Goal: Find contact information: Find contact information

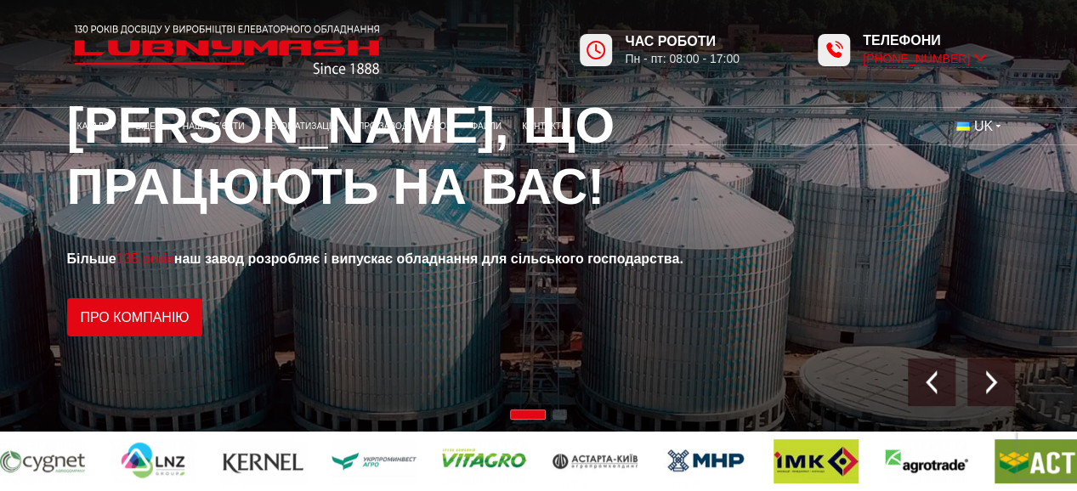
click at [984, 61] on icon at bounding box center [980, 58] width 12 height 16
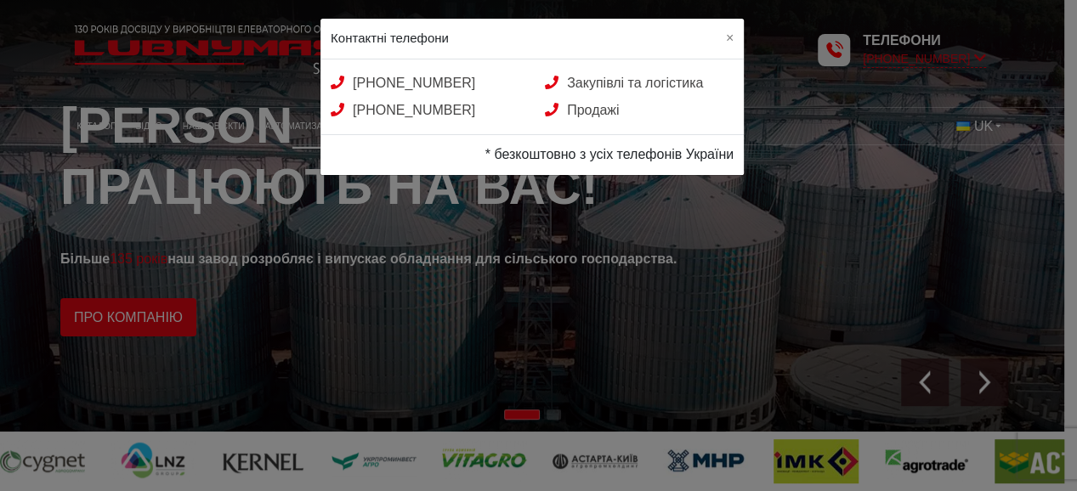
click at [984, 61] on div "Контактні телефони × [PHONE_NUMBER] Закупівлі та логістика [PHONE_NUMBER] Прода…" at bounding box center [538, 245] width 1077 height 491
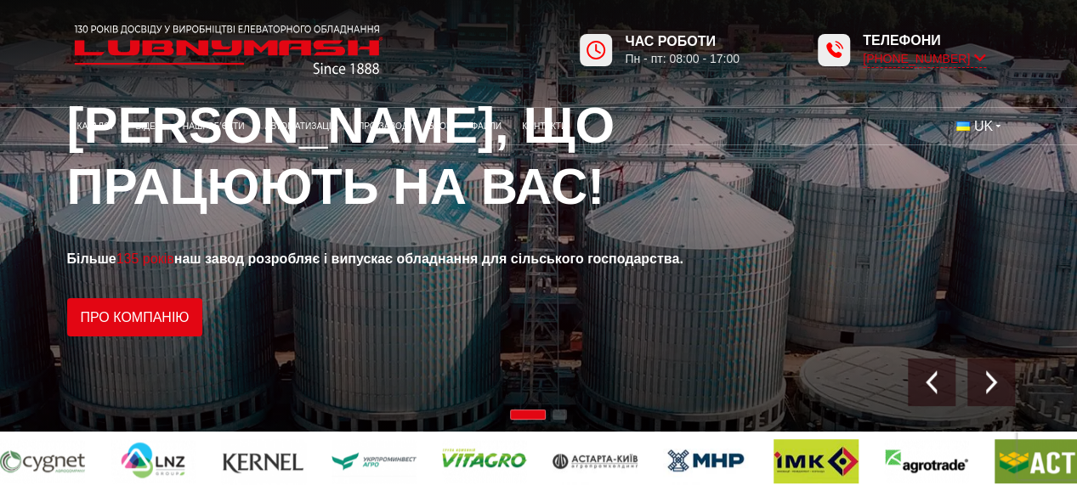
click at [984, 61] on icon at bounding box center [980, 58] width 12 height 16
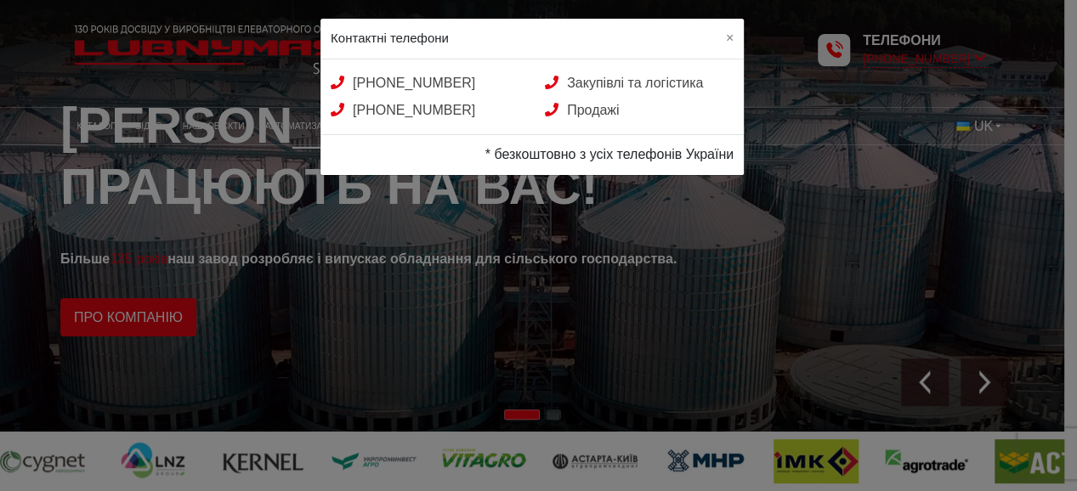
click at [984, 61] on div "Контактні телефони × [PHONE_NUMBER] Закупівлі та логістика [PHONE_NUMBER] Прода…" at bounding box center [538, 245] width 1077 height 491
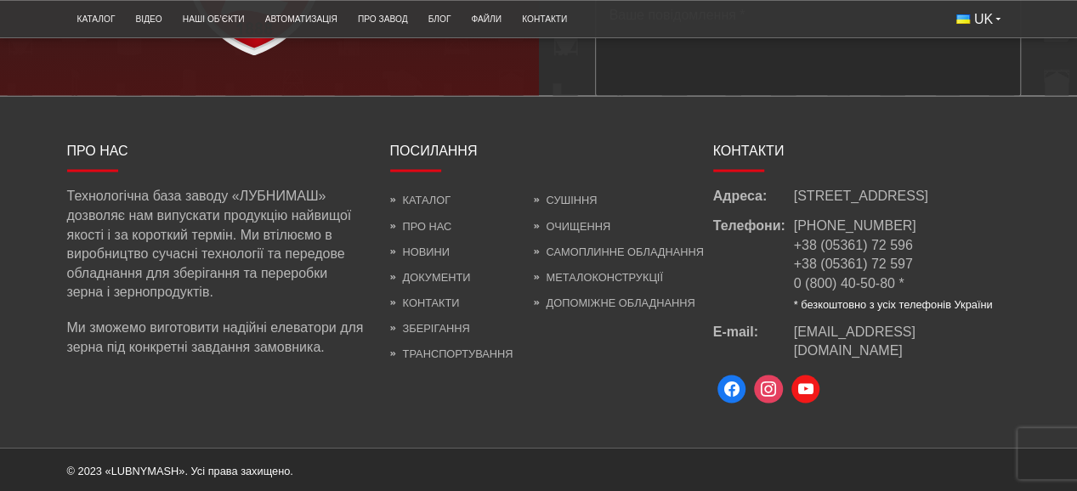
scroll to position [4690, 0]
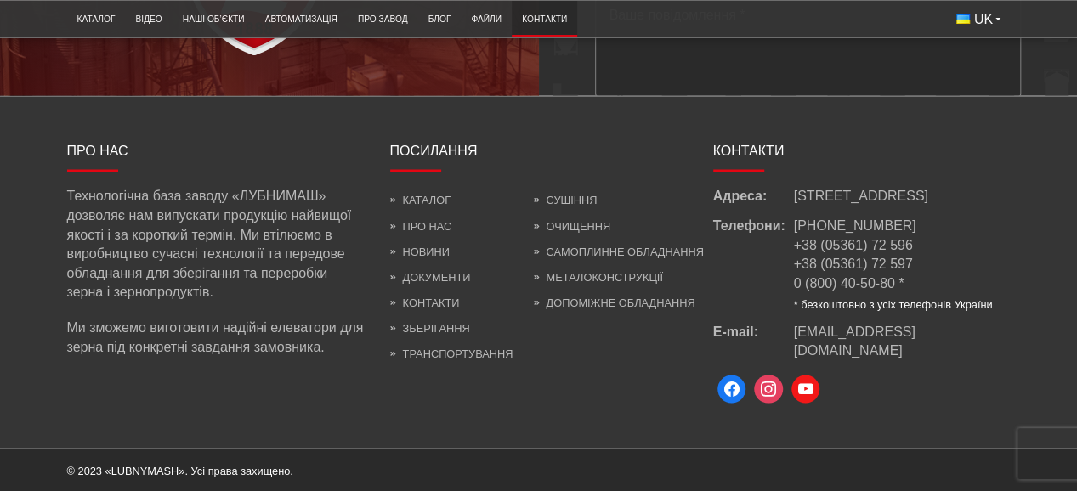
click at [541, 12] on link "Контакти" at bounding box center [544, 19] width 65 height 28
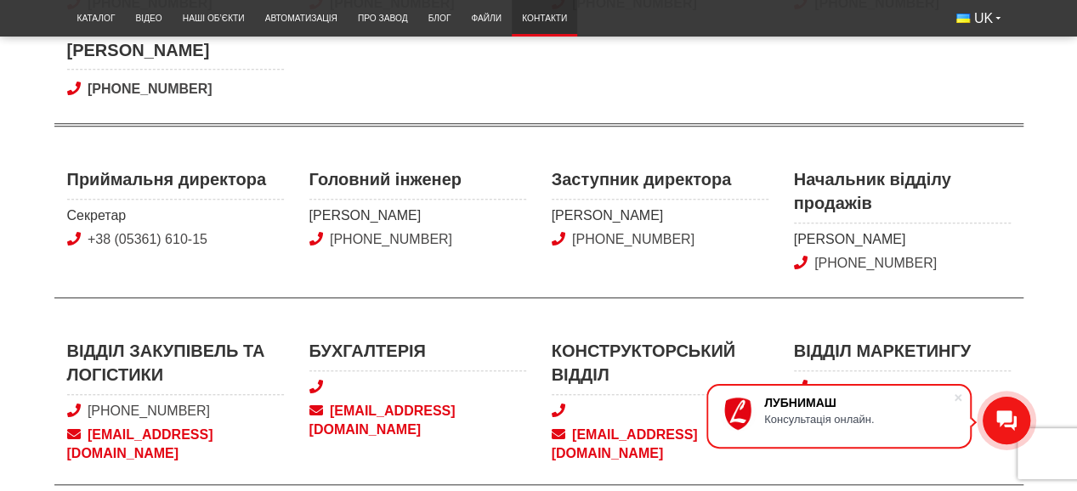
scroll to position [578, 0]
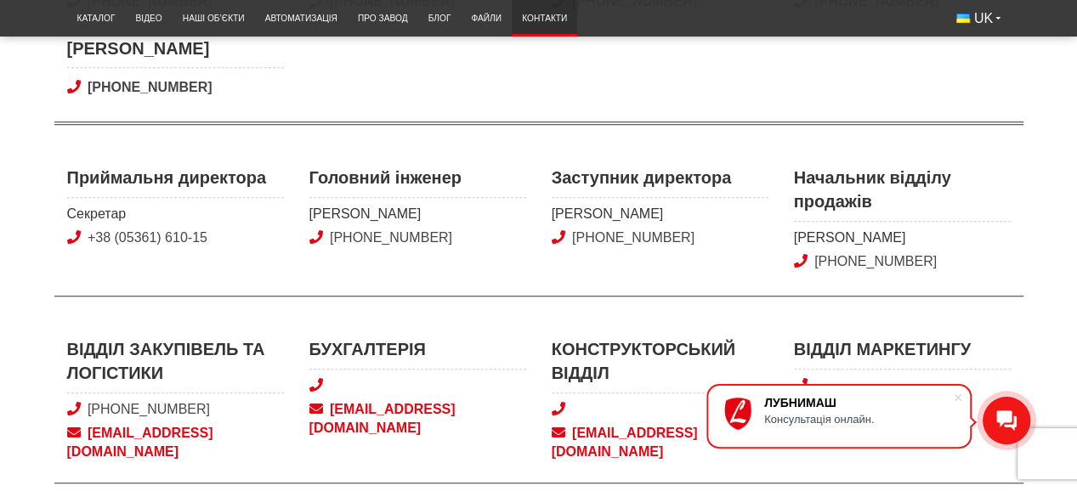
drag, startPoint x: 192, startPoint y: 234, endPoint x: 238, endPoint y: 261, distance: 53.4
click at [238, 261] on div "Приймальня директора Секретар +38 (05361) 610-15" at bounding box center [175, 221] width 242 height 110
drag, startPoint x: 213, startPoint y: 239, endPoint x: 110, endPoint y: 244, distance: 103.8
click at [110, 244] on span "+38 (05361) 610-15" at bounding box center [175, 238] width 217 height 19
copy link "(05361) 610-15"
